Goal: Transaction & Acquisition: Purchase product/service

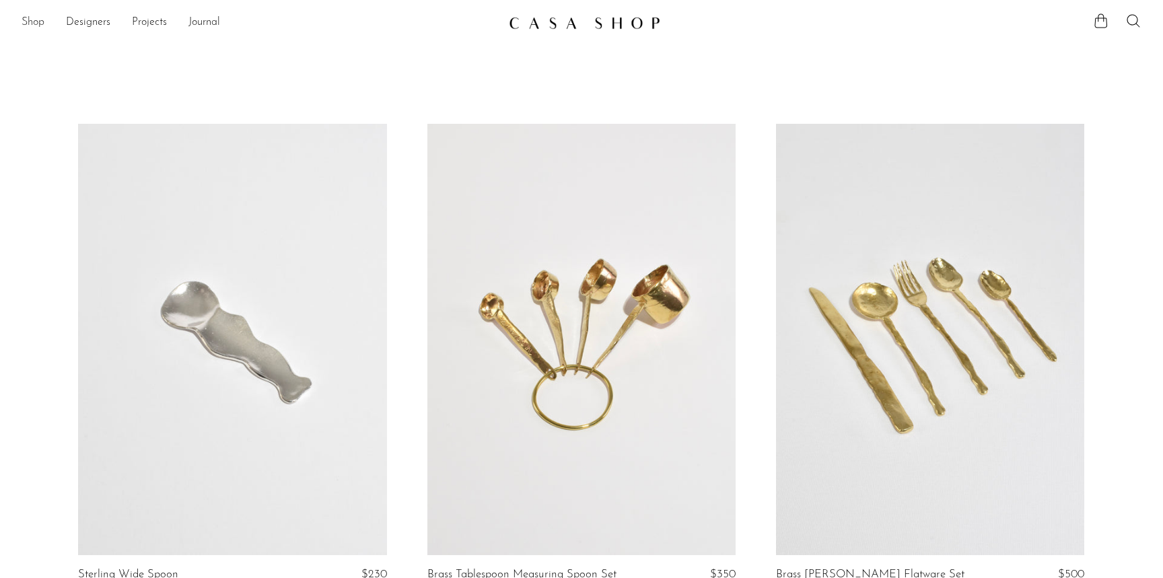
click at [31, 19] on link "Shop" at bounding box center [33, 23] width 23 height 18
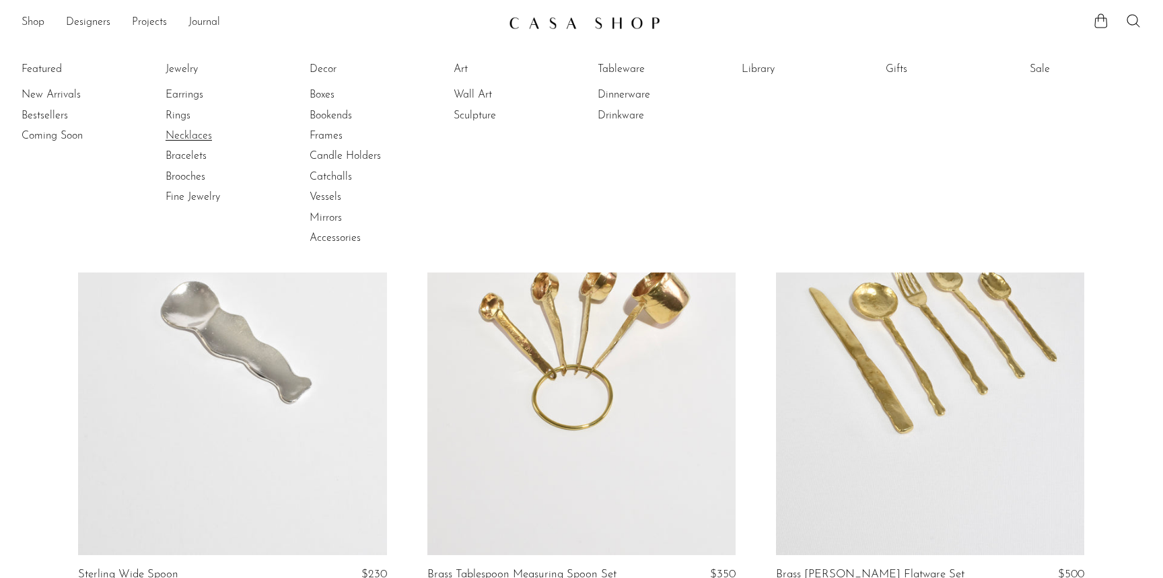
click at [205, 138] on link "Necklaces" at bounding box center [216, 136] width 101 height 15
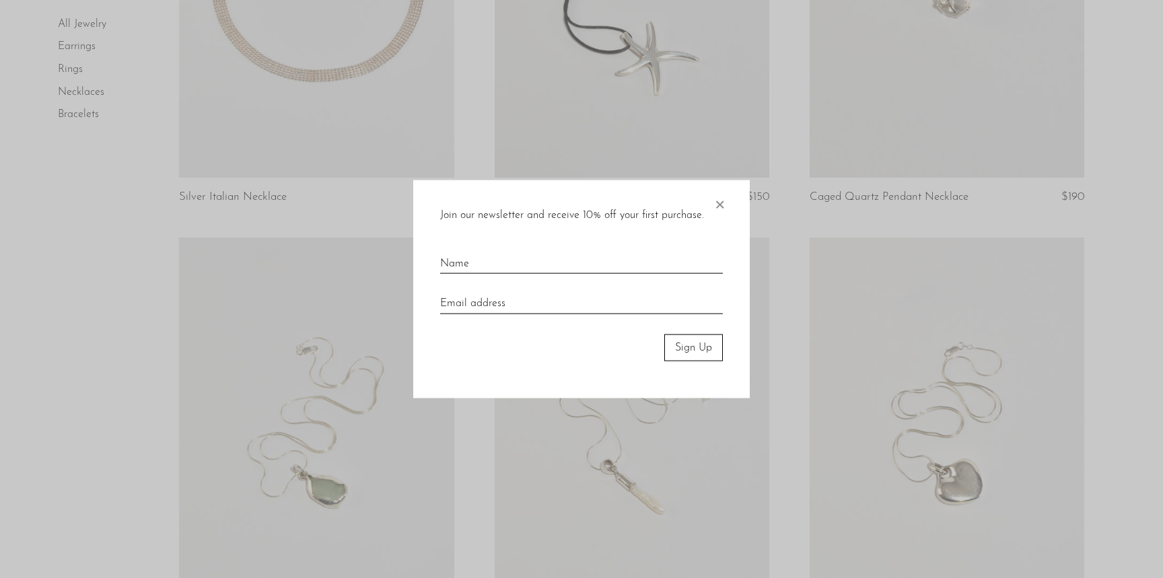
scroll to position [541, 0]
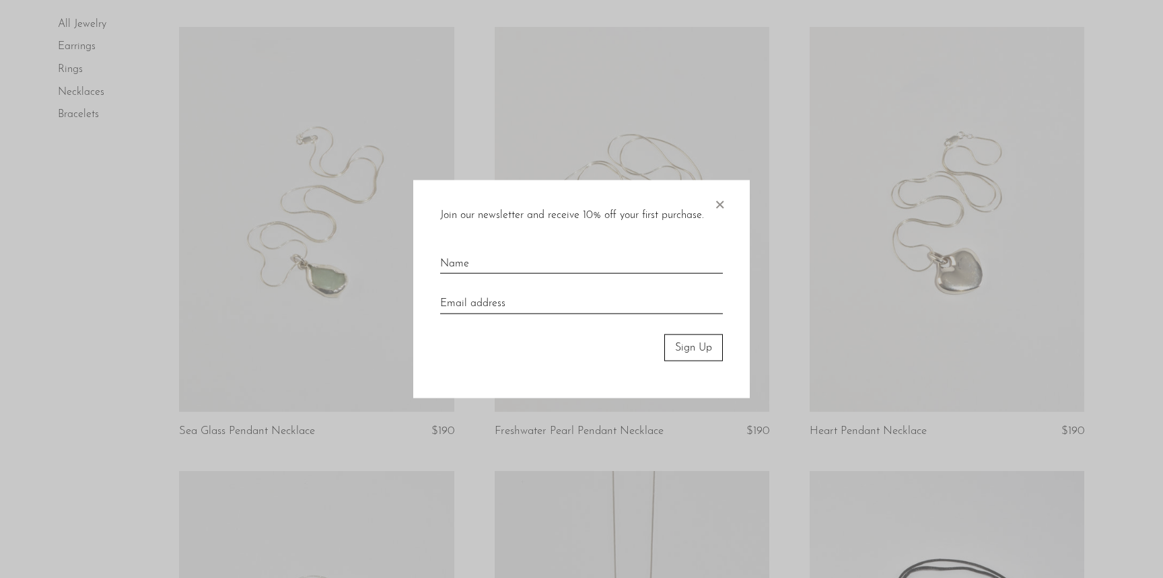
click at [720, 199] on span "×" at bounding box center [719, 201] width 13 height 43
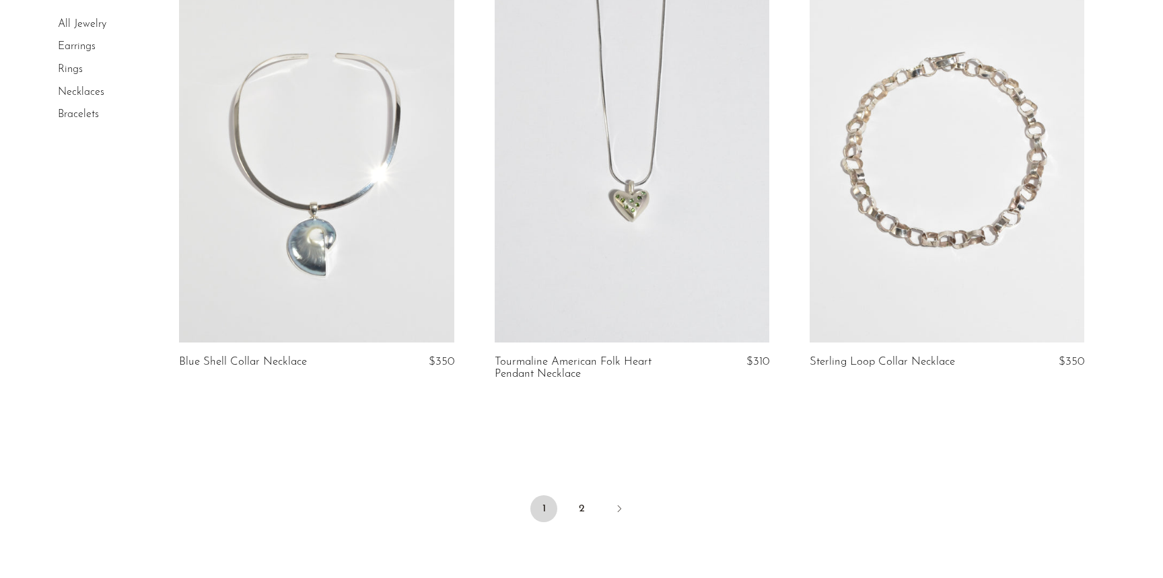
scroll to position [5229, 0]
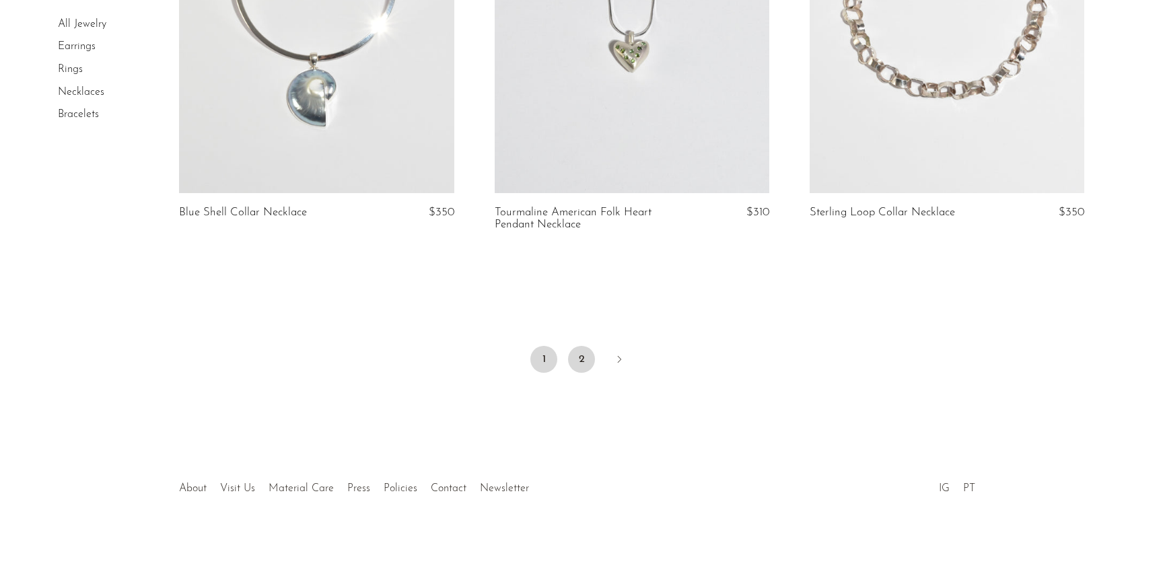
click at [580, 366] on link "2" at bounding box center [581, 359] width 27 height 27
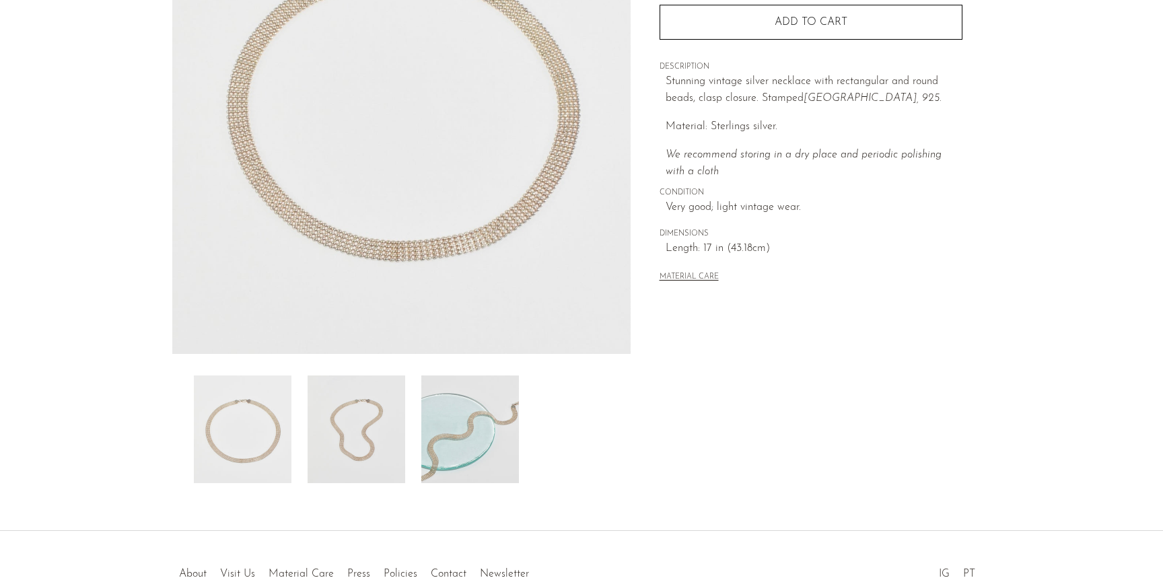
scroll to position [298, 0]
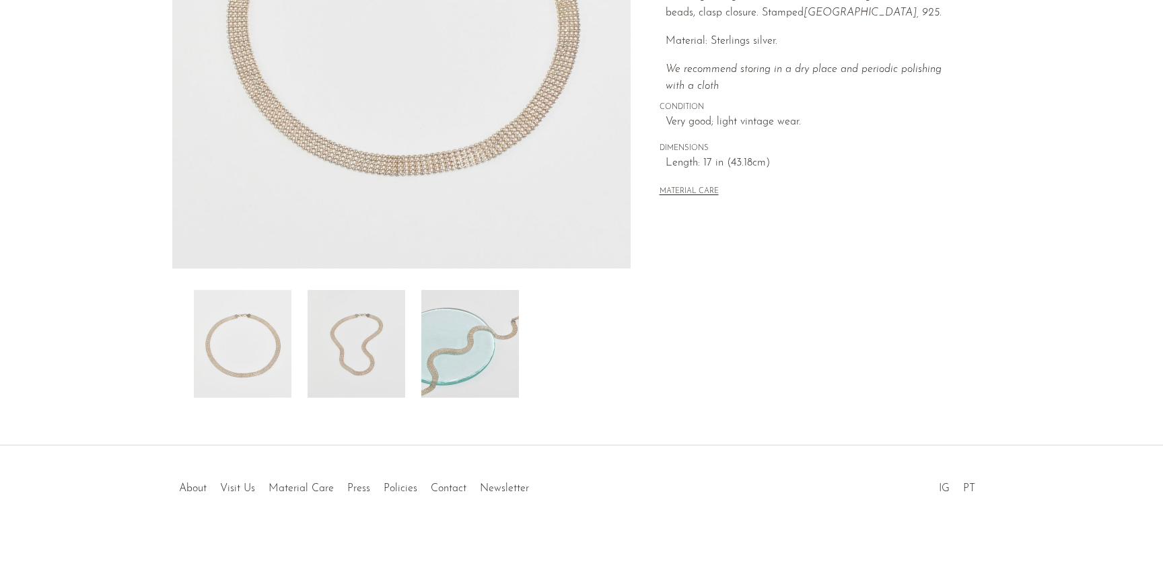
click at [478, 347] on img at bounding box center [470, 344] width 98 height 108
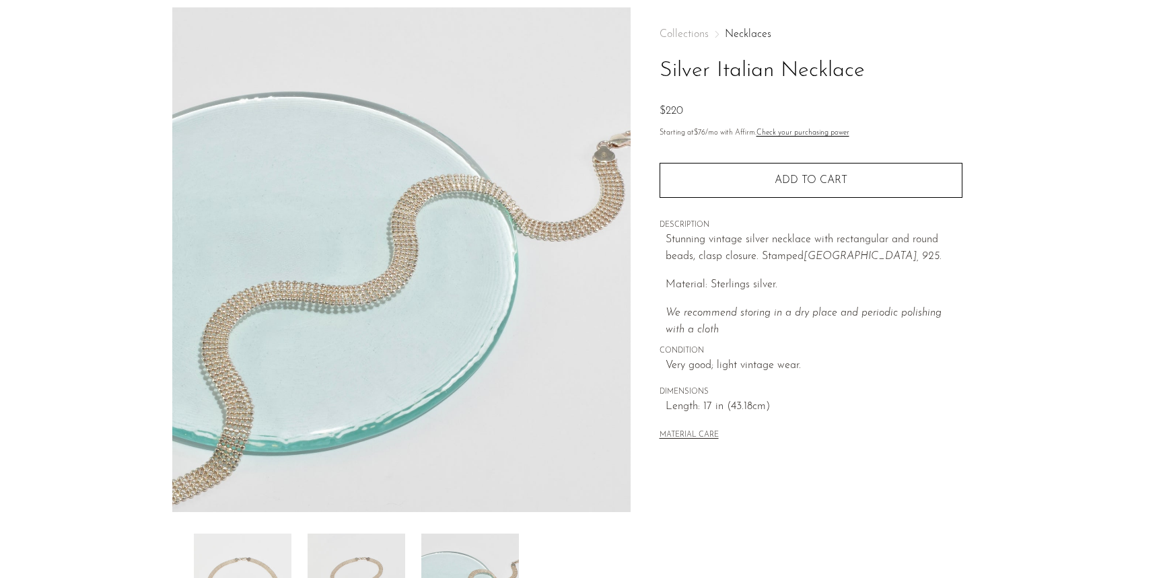
scroll to position [7, 0]
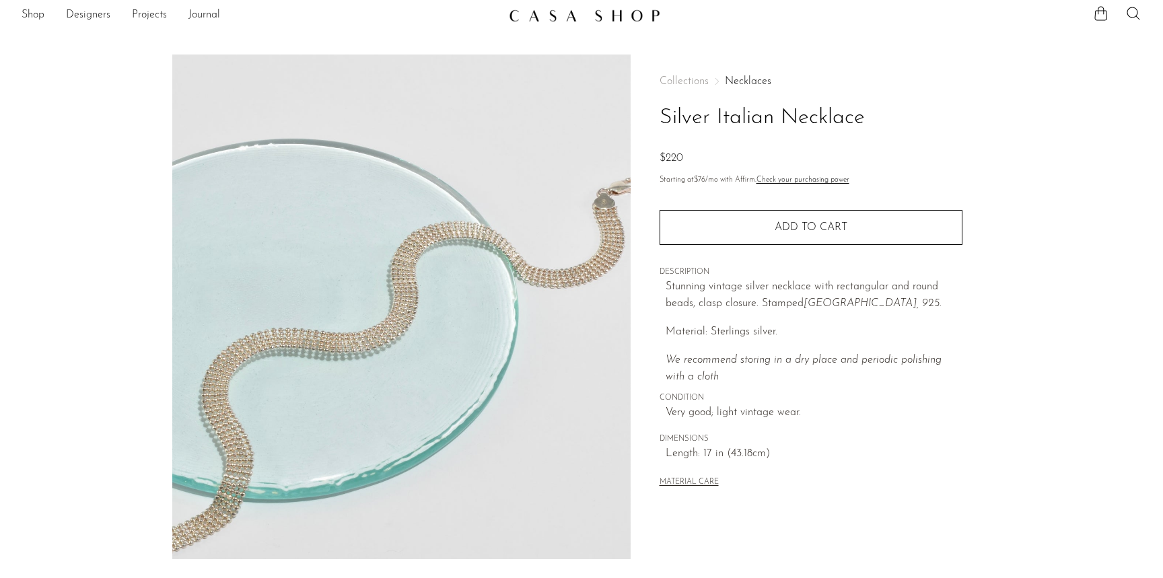
drag, startPoint x: 899, startPoint y: 123, endPoint x: 654, endPoint y: 114, distance: 244.5
click at [654, 114] on div "Collections Necklaces Silver Italian Necklace $220 Starting at $76 /mo with Aff…" at bounding box center [811, 372] width 360 height 634
copy h1 "Silver Italian Necklace"
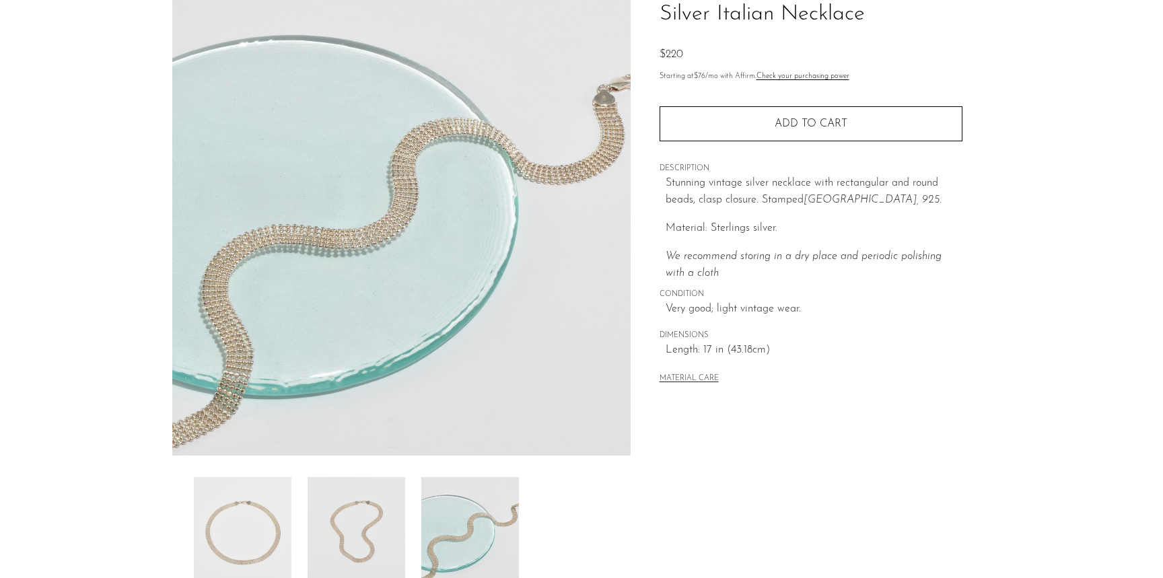
scroll to position [135, 0]
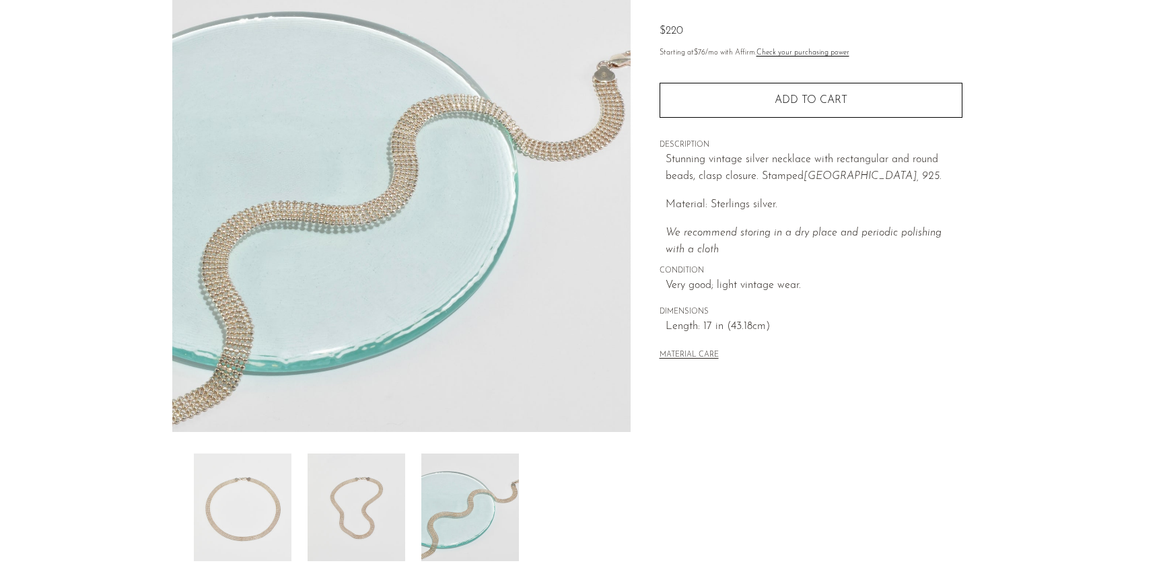
click at [272, 500] on img at bounding box center [243, 508] width 98 height 108
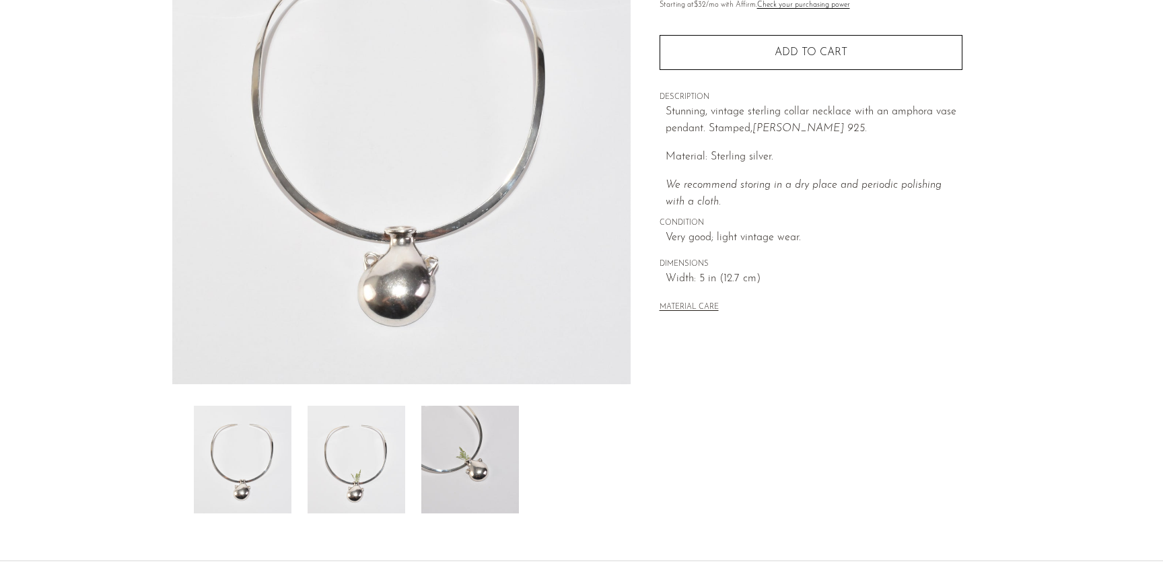
scroll to position [2, 0]
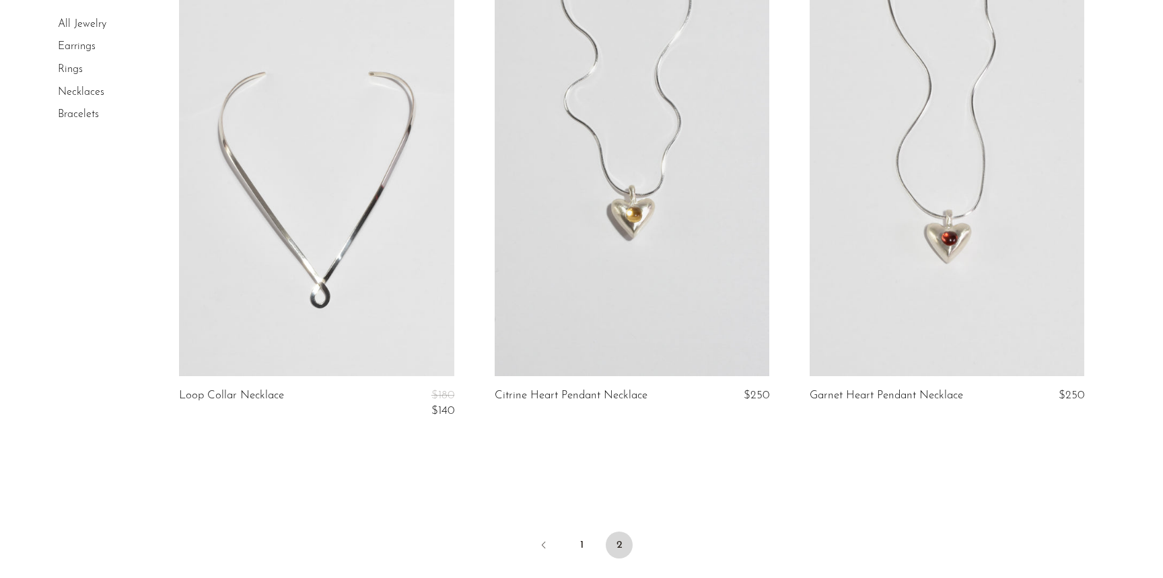
scroll to position [578, 0]
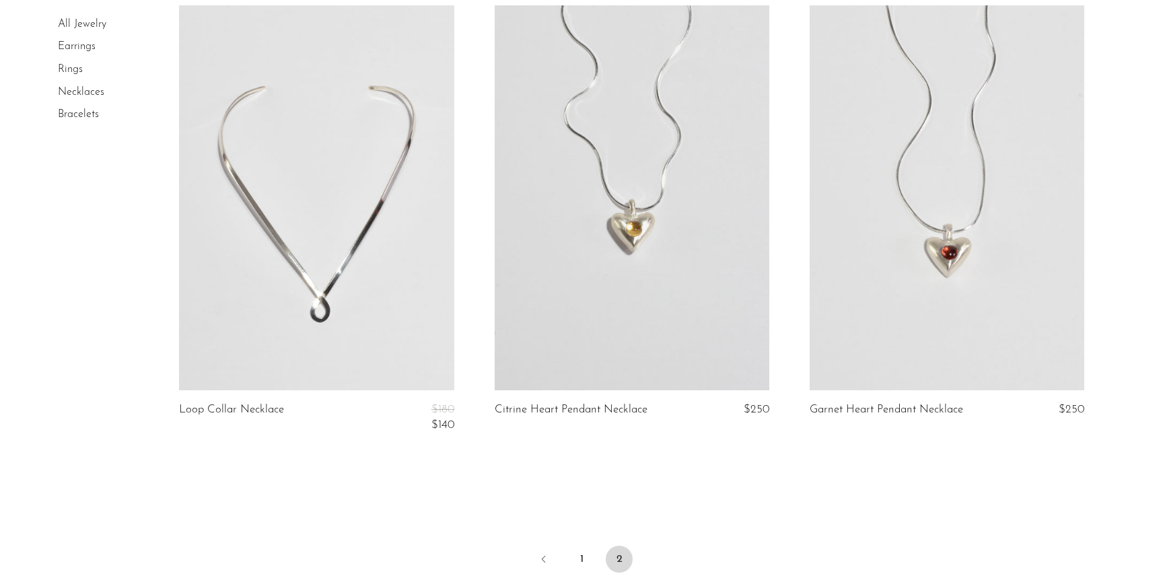
click at [69, 69] on link "Rings" at bounding box center [70, 69] width 25 height 11
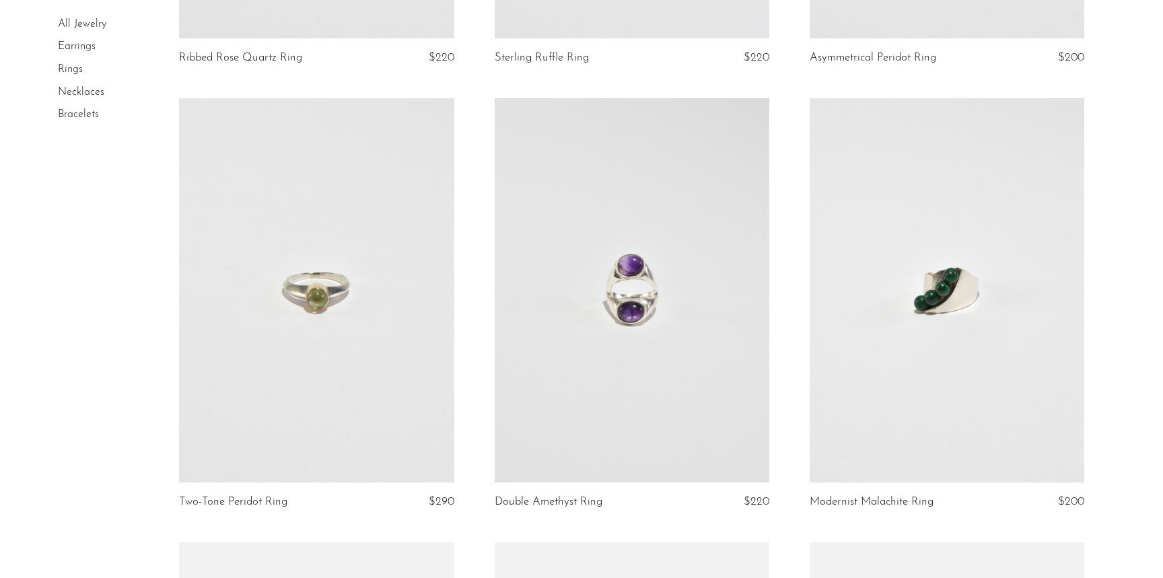
scroll to position [1964, 0]
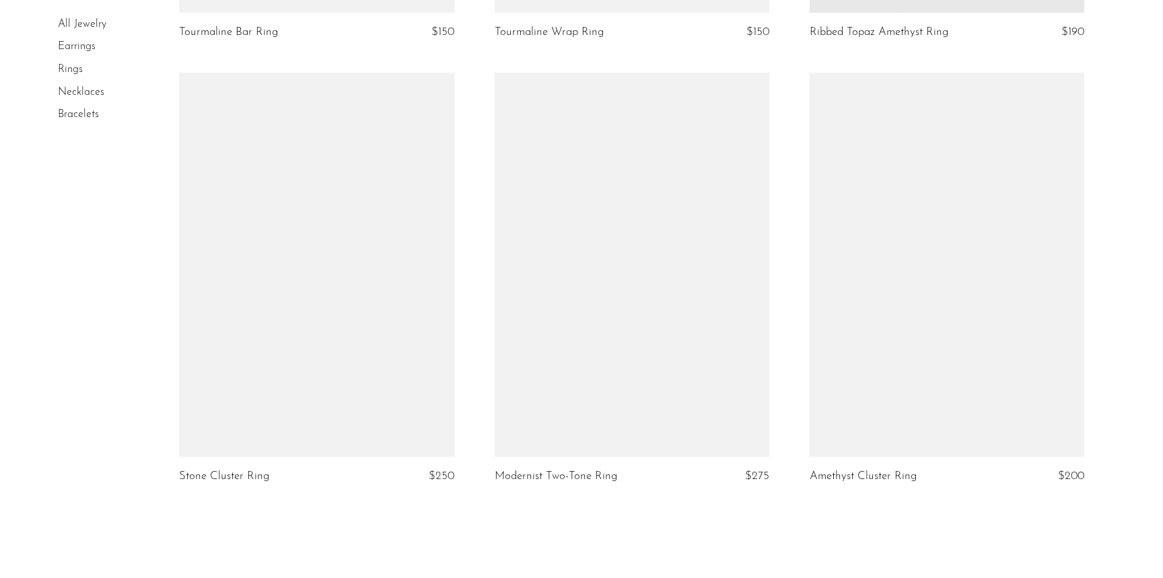
scroll to position [5019, 0]
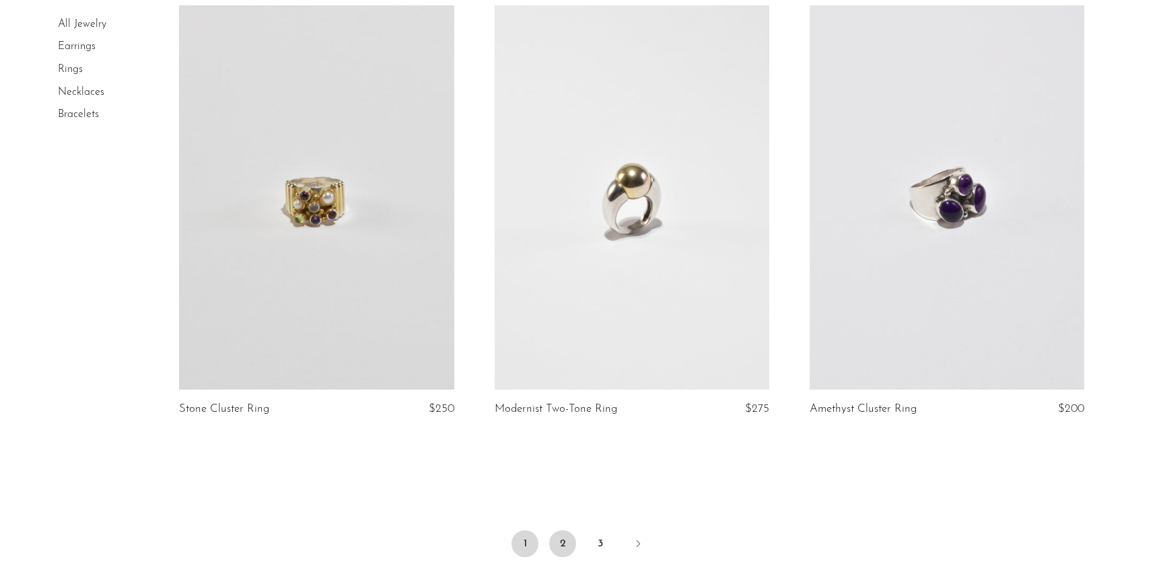
click at [560, 541] on link "2" at bounding box center [562, 543] width 27 height 27
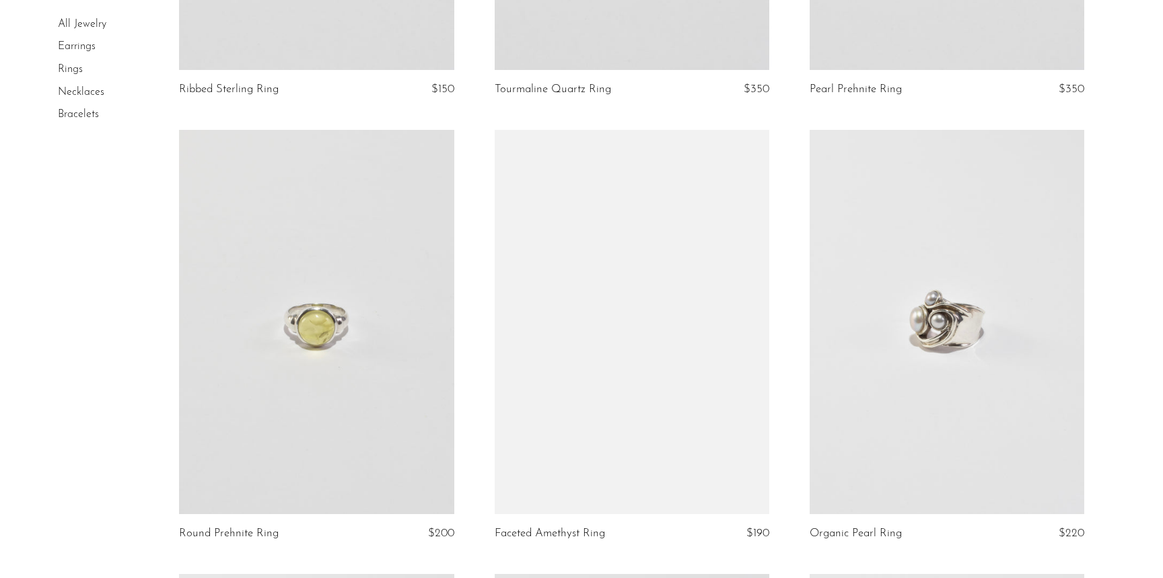
scroll to position [3287, 0]
